Goal: Transaction & Acquisition: Purchase product/service

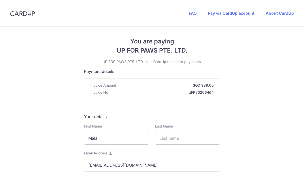
scroll to position [108, 0]
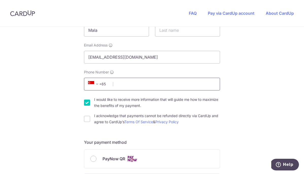
click at [141, 84] on input "Phone Number" at bounding box center [152, 84] width 136 height 13
type input "90013143"
click at [274, 76] on div "You are paying UP FOR PAWS PTE. LTD. UP FOR PAWS PTE. LTD. uses CardUp to accep…" at bounding box center [152, 166] width 304 height 495
click at [86, 101] on input "I would like to receive more information that will guide me how to maximize the…" at bounding box center [87, 102] width 6 height 6
checkbox input "false"
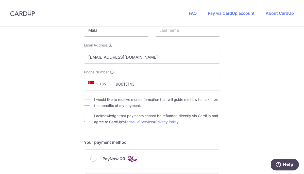
click at [87, 117] on input "I acknowledge that payments cannot be refunded directly via CardUp and agree to…" at bounding box center [87, 119] width 6 height 6
checkbox input "true"
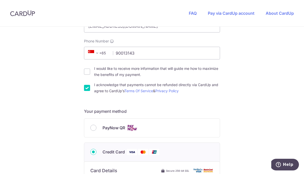
scroll to position [205, 0]
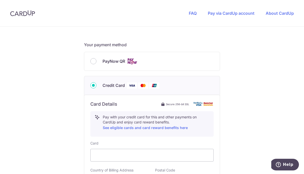
drag, startPoint x: 58, startPoint y: 126, endPoint x: 61, endPoint y: 126, distance: 3.1
click at [59, 126] on div "You are paying UP FOR PAWS PTE. LTD. UP FOR PAWS PTE. LTD. uses CardUp to accep…" at bounding box center [152, 68] width 304 height 495
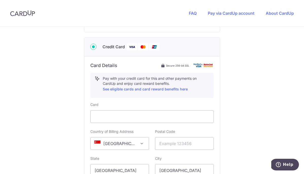
scroll to position [309, 0]
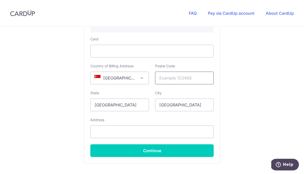
click at [178, 75] on input "text" at bounding box center [184, 78] width 59 height 13
type input "079718"
click at [126, 131] on input "text" at bounding box center [151, 131] width 123 height 13
type input "[STREET_ADDRESS]"
type input "Tan"
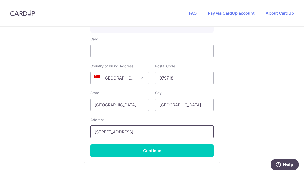
click at [151, 131] on input "[STREET_ADDRESS]" at bounding box center [151, 131] width 123 height 13
type input "[STREET_ADDRESS]"
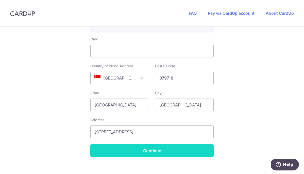
click at [160, 152] on button "Continue" at bounding box center [151, 150] width 123 height 13
type input "**** 5275"
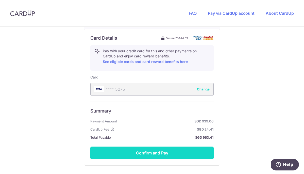
scroll to position [292, 0]
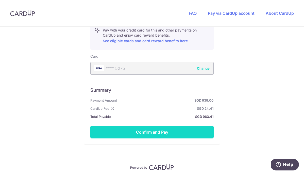
click at [147, 133] on button "Confirm and Pay" at bounding box center [151, 132] width 123 height 13
